Goal: Task Accomplishment & Management: Use online tool/utility

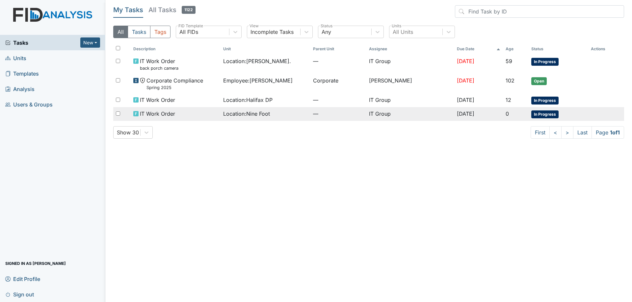
click at [250, 109] on td "Location : Nine Foot" at bounding box center [266, 114] width 90 height 14
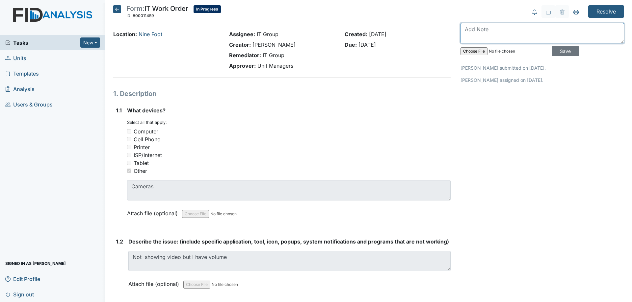
click at [492, 34] on textarea at bounding box center [542, 33] width 164 height 20
type textarea "R"
drag, startPoint x: 502, startPoint y: 37, endPoint x: 463, endPoint y: 39, distance: 38.9
click at [463, 39] on textarea "Reinstalling plugin did not fix, changed default browser to Allow" at bounding box center [542, 33] width 164 height 20
paste textarea "Allow sites to be reloaded in Internet Explorer mode (IE mode)"
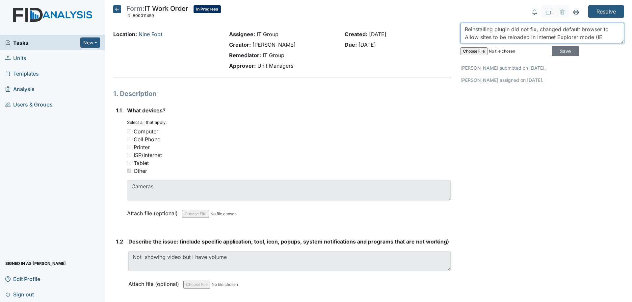
scroll to position [5, 0]
click at [461, 31] on textarea "Reinstalling plugin did not fix, changed default browser to Allow sites to be r…" at bounding box center [542, 33] width 164 height 20
type textarea "Reinstalling plugin did not fix, changed default browser to "Allow sites to be …"
click at [543, 53] on div "Reinstalling plugin did not fix, changed default browser to "Allow sites to be …" at bounding box center [542, 41] width 164 height 36
click at [554, 54] on input "Save" at bounding box center [565, 51] width 27 height 10
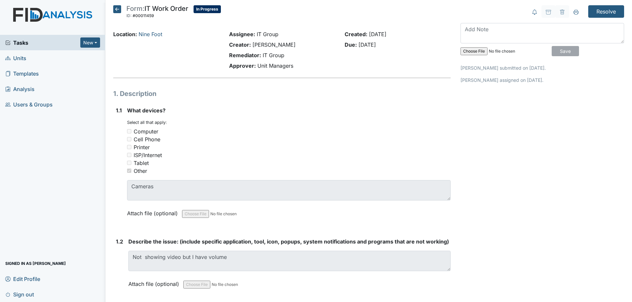
scroll to position [0, 0]
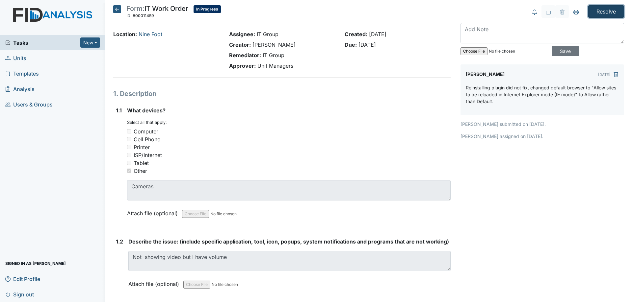
click at [599, 13] on input "Resolve" at bounding box center [606, 11] width 36 height 13
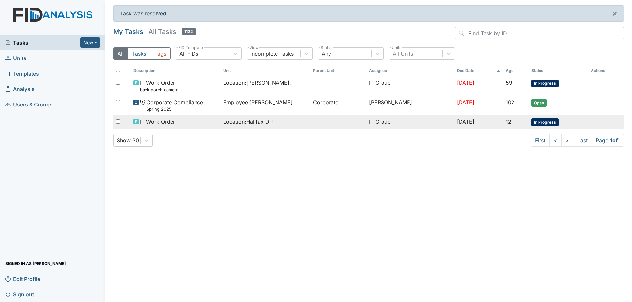
click at [294, 123] on div "Location : [GEOGRAPHIC_DATA] DP" at bounding box center [265, 122] width 85 height 8
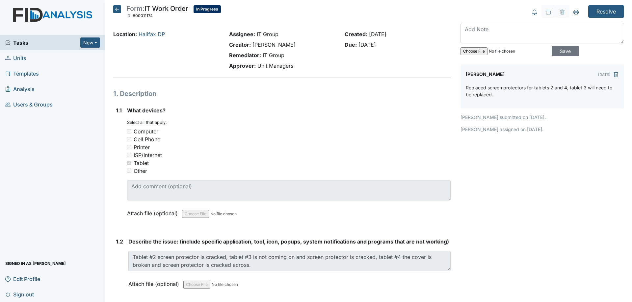
click at [117, 11] on icon at bounding box center [117, 9] width 8 height 8
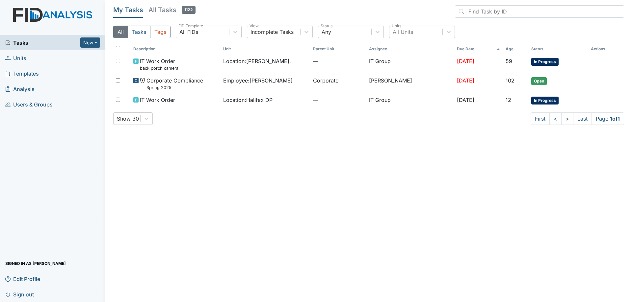
click at [242, 263] on main "My Tasks All Tasks 1122 All Tasks Tags All FIDs FID Template Incomplete Tasks V…" at bounding box center [368, 151] width 527 height 302
